Goal: Navigation & Orientation: Understand site structure

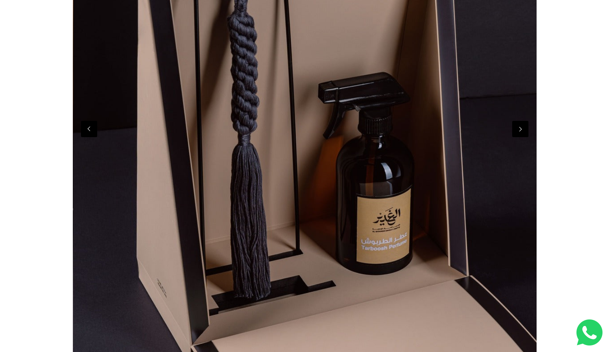
scroll to position [0, 1392]
click at [522, 133] on button "Next" at bounding box center [520, 129] width 16 height 16
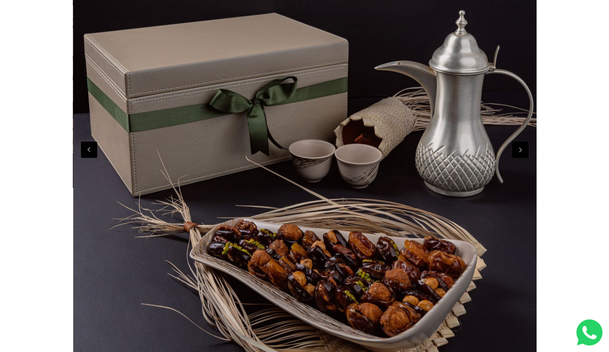
scroll to position [0, 2319]
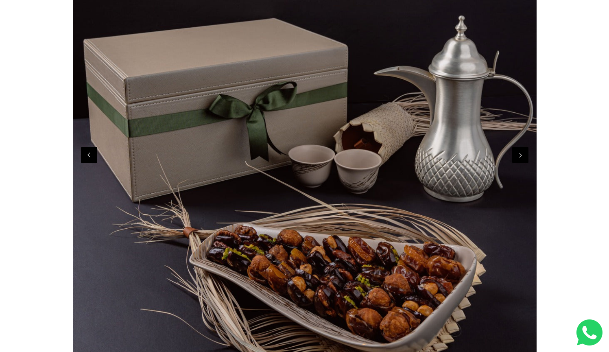
click at [523, 154] on button "Next" at bounding box center [520, 155] width 16 height 16
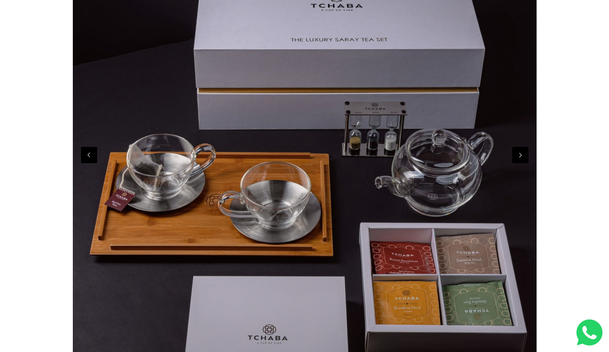
click at [523, 154] on button "Next" at bounding box center [520, 155] width 16 height 16
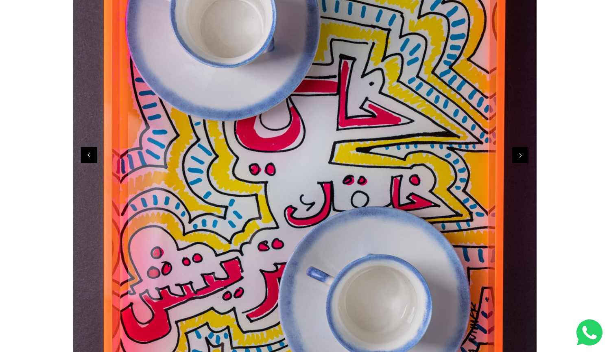
click at [523, 154] on button "Next" at bounding box center [520, 155] width 16 height 16
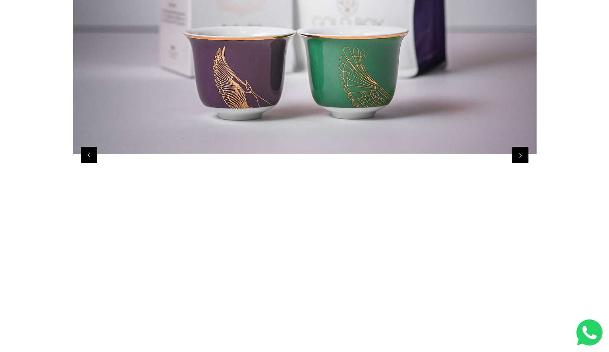
click at [523, 154] on button "Next" at bounding box center [520, 155] width 16 height 16
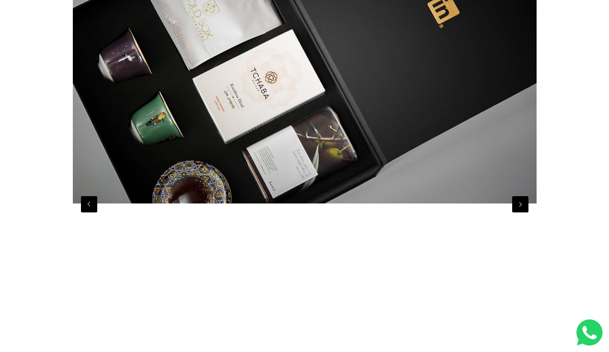
scroll to position [141, 0]
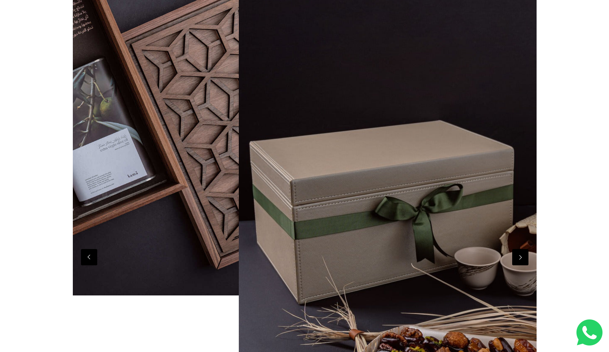
click at [523, 260] on button "Next" at bounding box center [520, 257] width 16 height 16
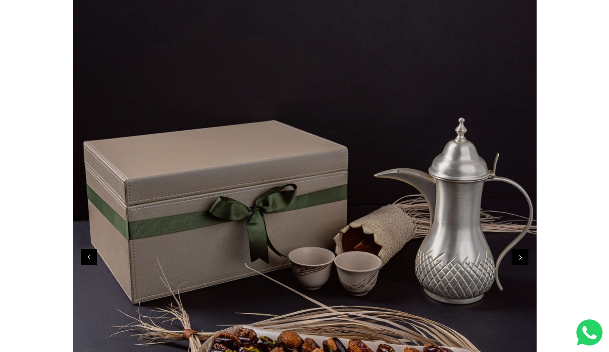
click at [523, 260] on button "Next" at bounding box center [520, 257] width 16 height 16
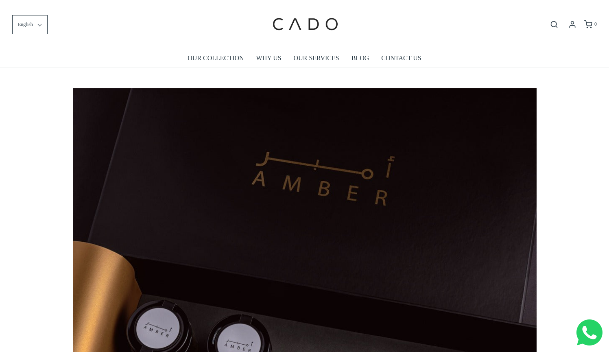
scroll to position [0, 0]
click at [216, 60] on link "OUR COLLECTION" at bounding box center [216, 58] width 56 height 19
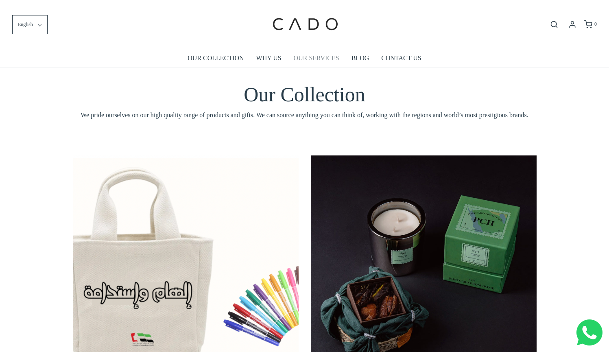
click at [315, 56] on link "OUR SERVICES" at bounding box center [317, 58] width 46 height 19
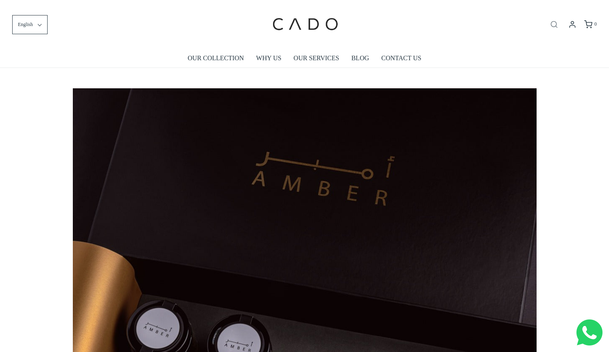
click at [559, 25] on icon "Open search bar" at bounding box center [554, 24] width 10 height 8
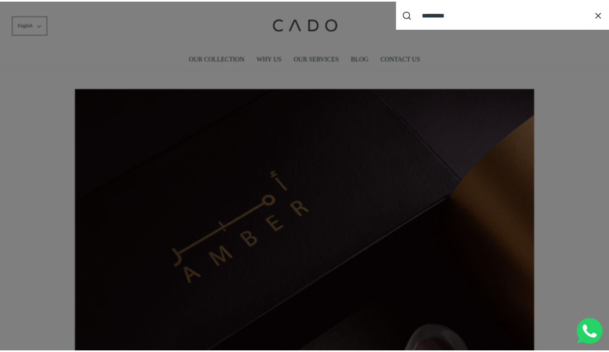
scroll to position [0, 464]
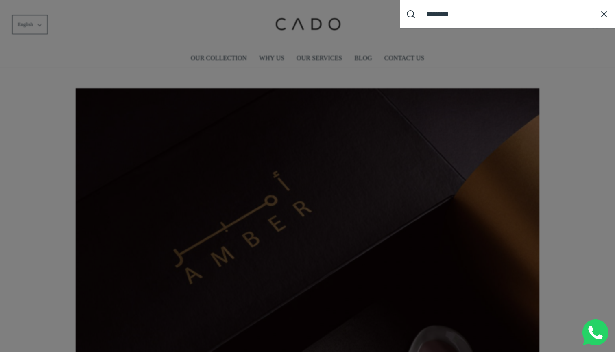
click at [558, 57] on div "Search our site cadogifting Loading..." at bounding box center [307, 176] width 615 height 352
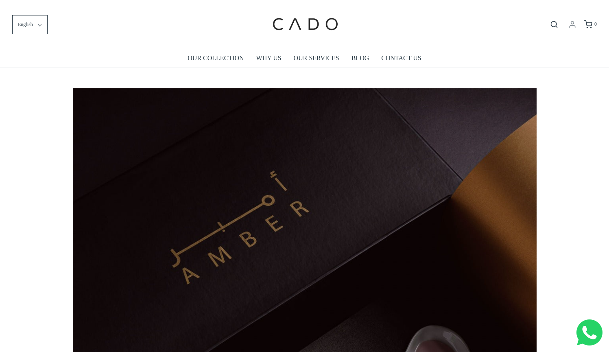
click at [572, 25] on icon at bounding box center [573, 24] width 10 height 8
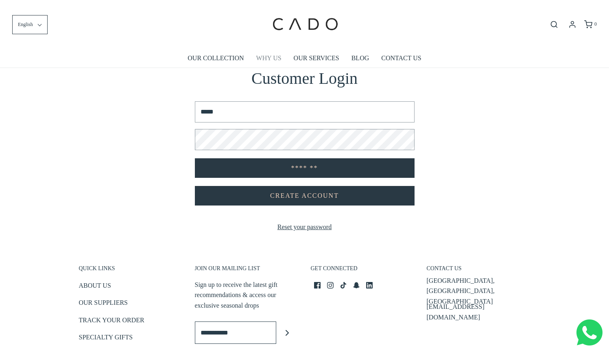
click at [256, 56] on link "WHY US" at bounding box center [268, 58] width 25 height 19
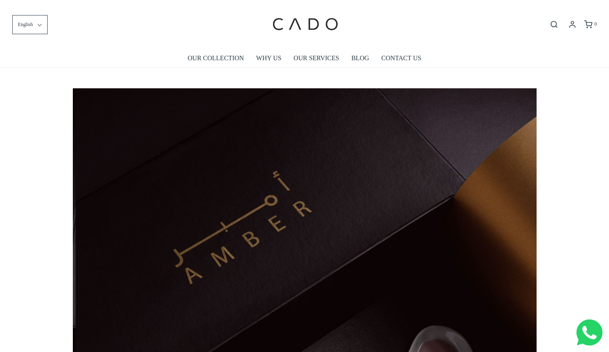
scroll to position [0, 464]
